Goal: Navigation & Orientation: Find specific page/section

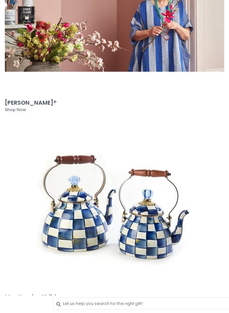
scroll to position [792, 0]
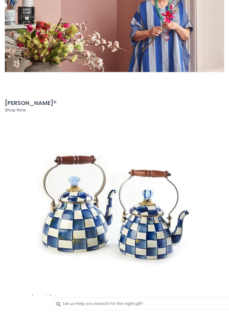
click at [172, 203] on img at bounding box center [114, 211] width 219 height 159
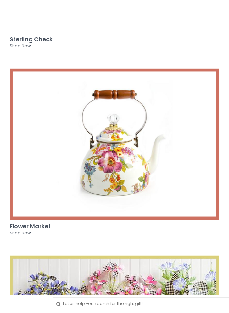
scroll to position [582, 0]
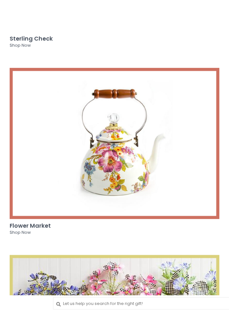
click at [40, 228] on h3 "Flower Market" at bounding box center [115, 225] width 210 height 6
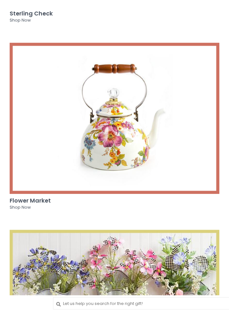
scroll to position [612, 0]
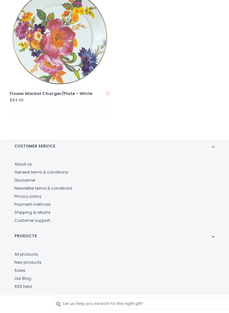
scroll to position [792, 0]
